Goal: Task Accomplishment & Management: Use online tool/utility

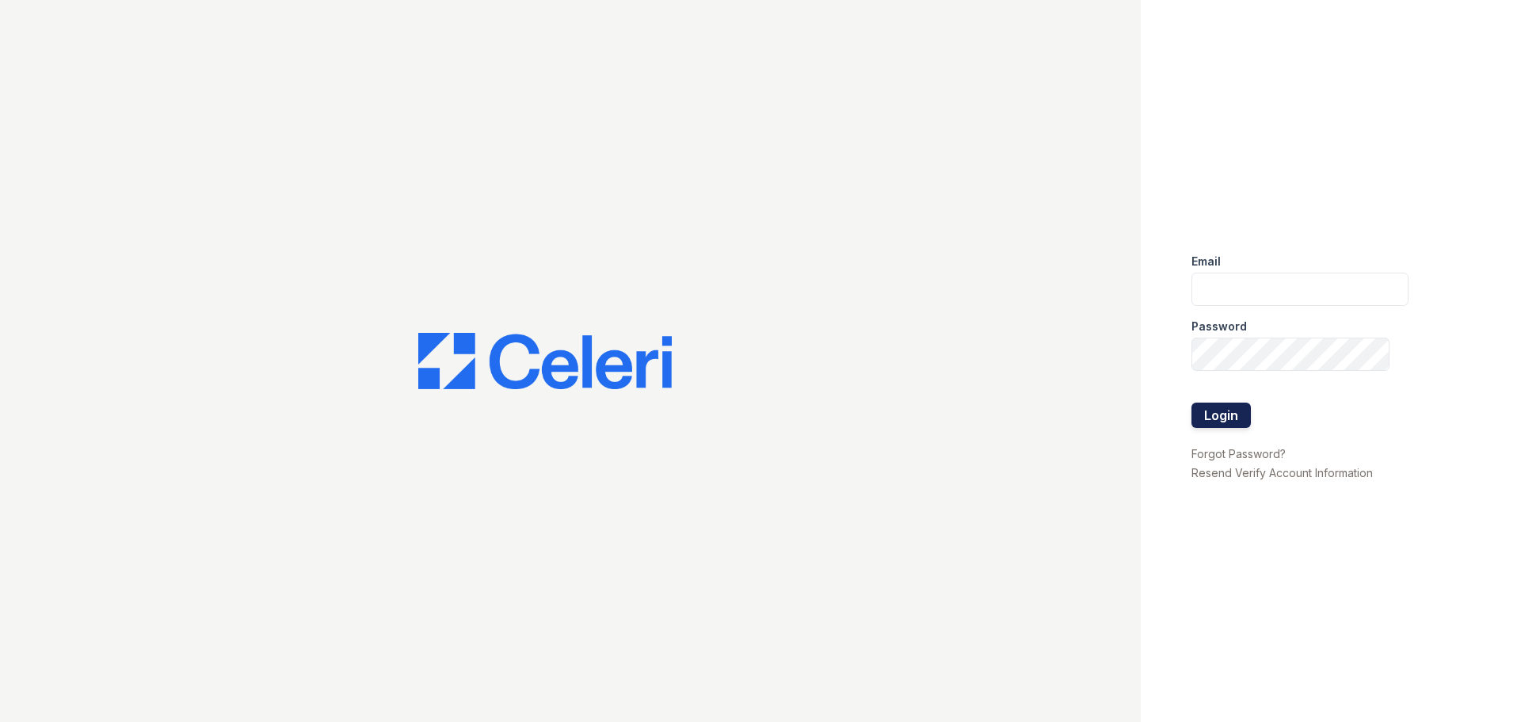
type input "[EMAIL_ADDRESS][DOMAIN_NAME]"
click at [1220, 422] on button "Login" at bounding box center [1221, 415] width 59 height 25
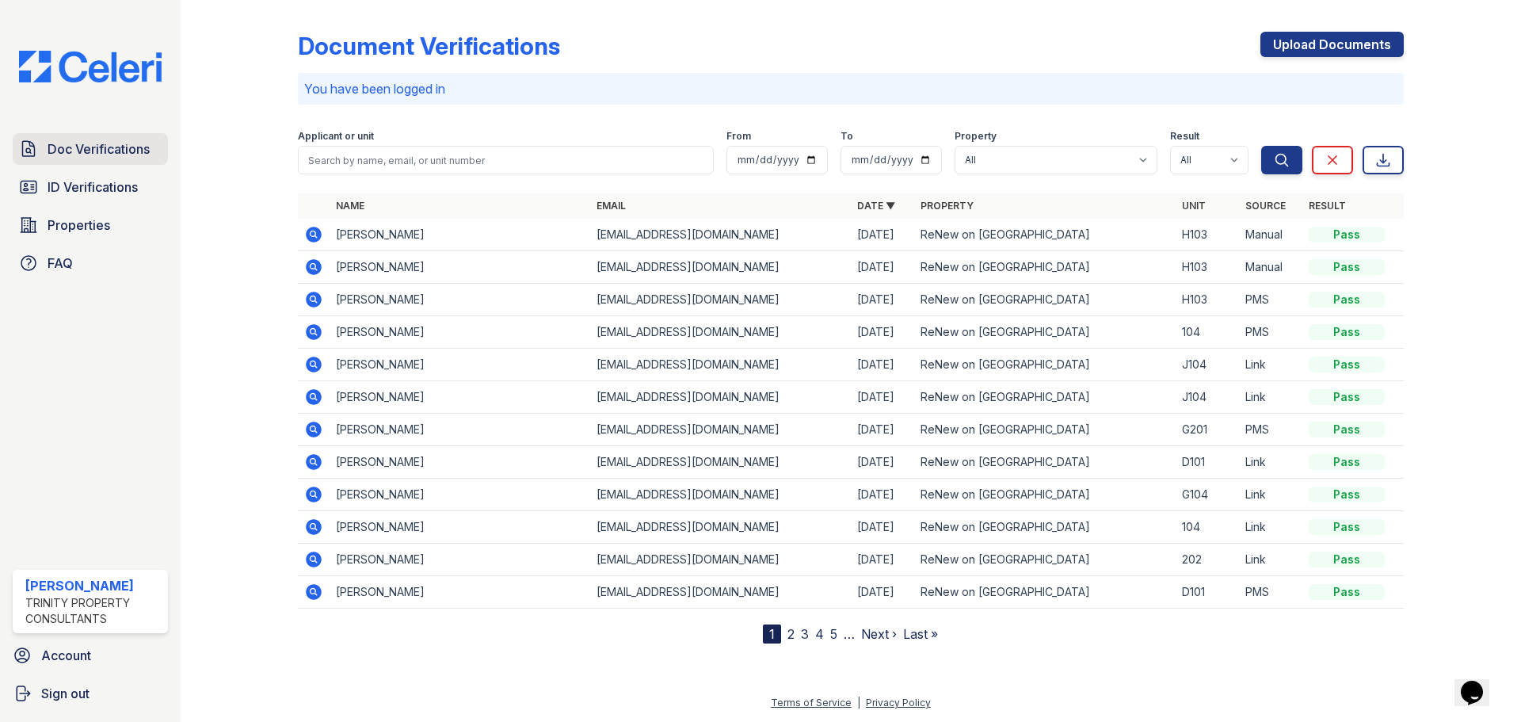
click at [67, 150] on span "Doc Verifications" at bounding box center [99, 148] width 102 height 19
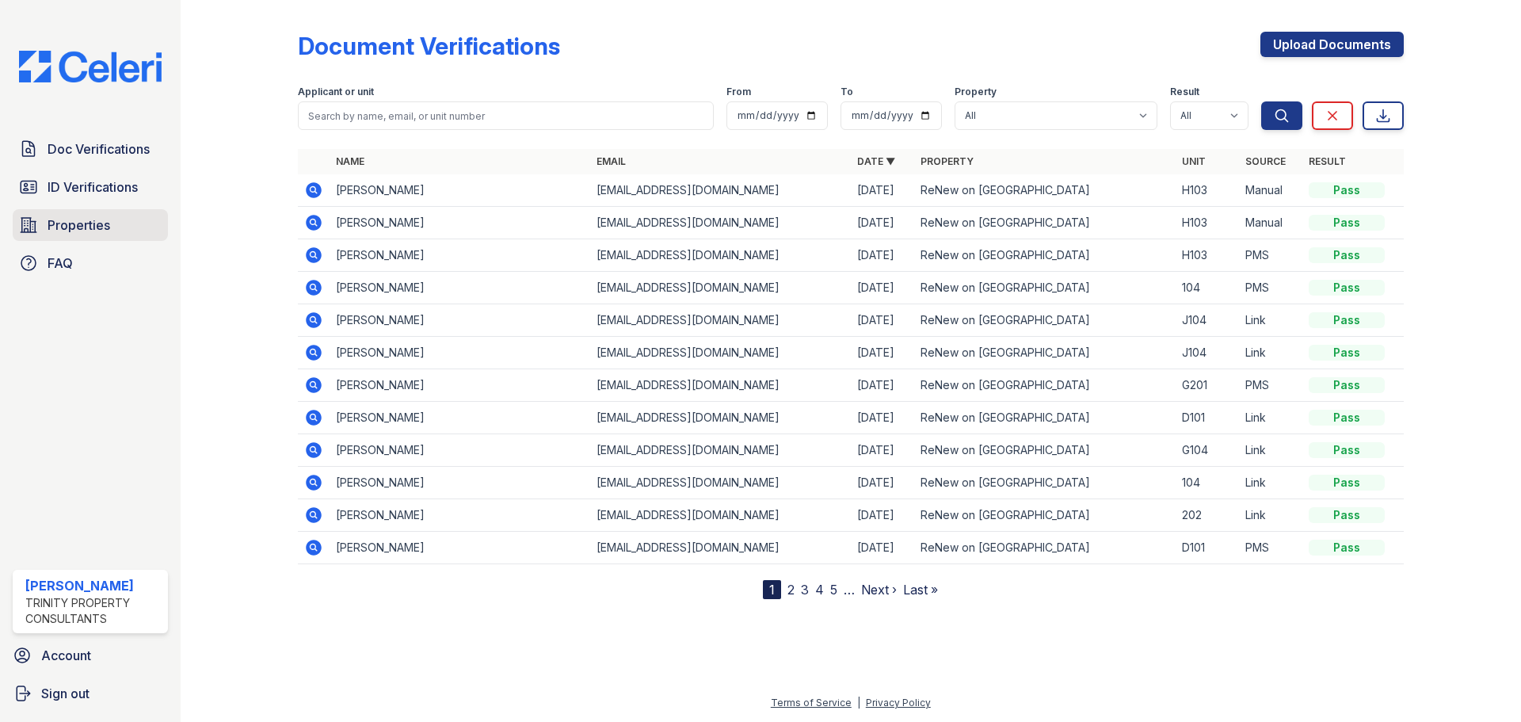
click at [74, 226] on span "Properties" at bounding box center [79, 225] width 63 height 19
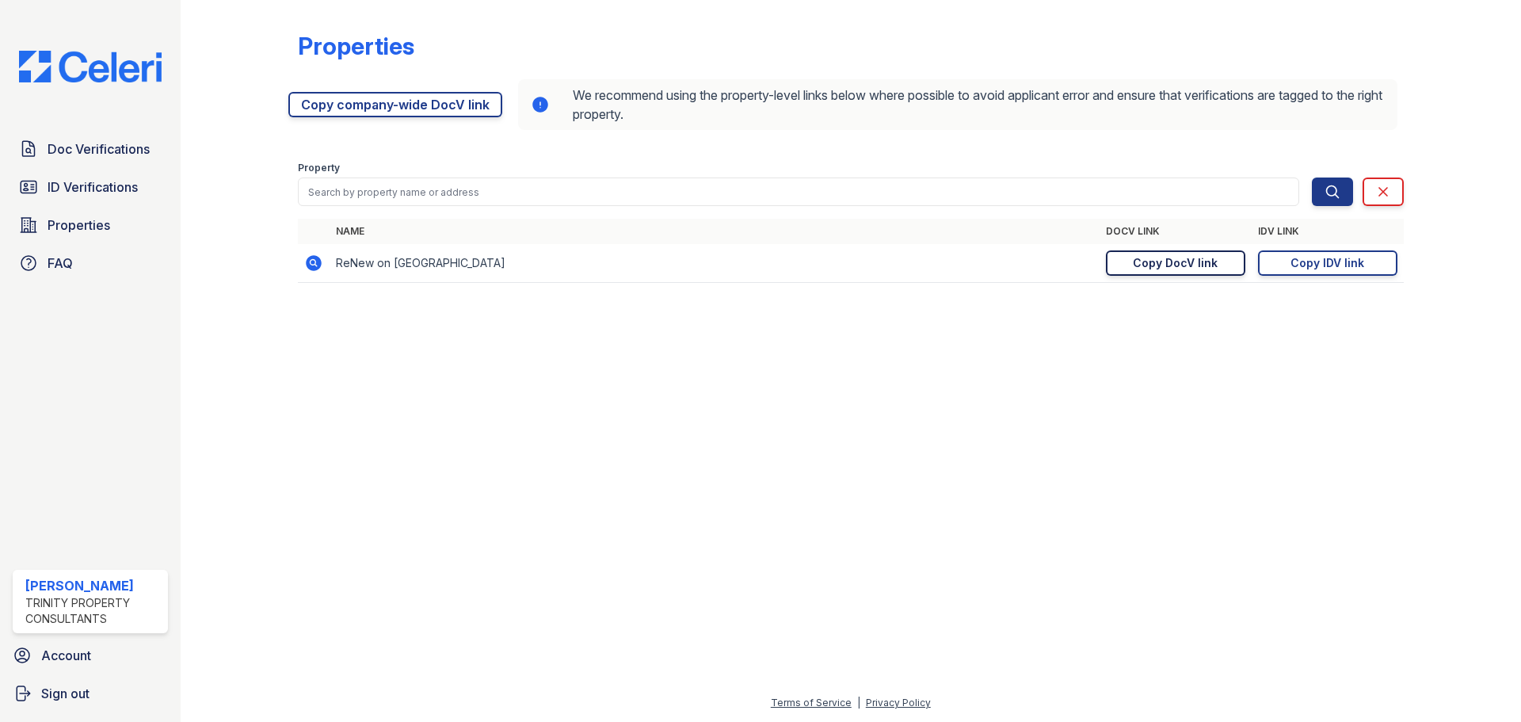
click at [1174, 265] on div "Copy DocV link" at bounding box center [1175, 263] width 85 height 16
click at [1171, 265] on div "Copy DocV link" at bounding box center [1175, 263] width 85 height 16
click at [60, 145] on span "Doc Verifications" at bounding box center [99, 148] width 102 height 19
